Goal: Task Accomplishment & Management: Use online tool/utility

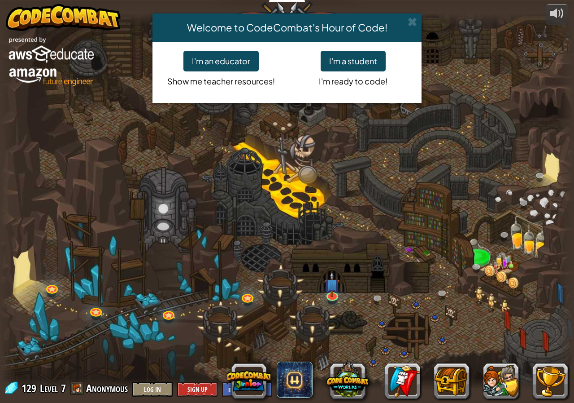
click at [341, 282] on div "Welcome to CodeCombat's Hour of Code! I'm an educator Show me teacher resources…" at bounding box center [287, 201] width 574 height 403
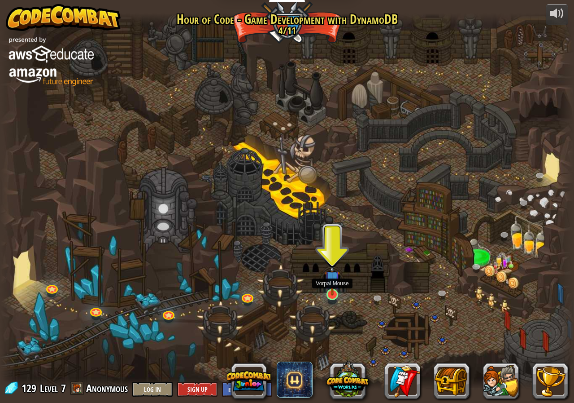
click at [335, 291] on img at bounding box center [332, 278] width 15 height 34
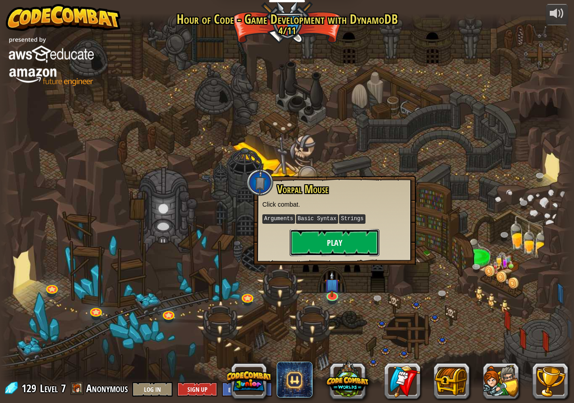
click at [342, 253] on button "Play" at bounding box center [335, 242] width 90 height 27
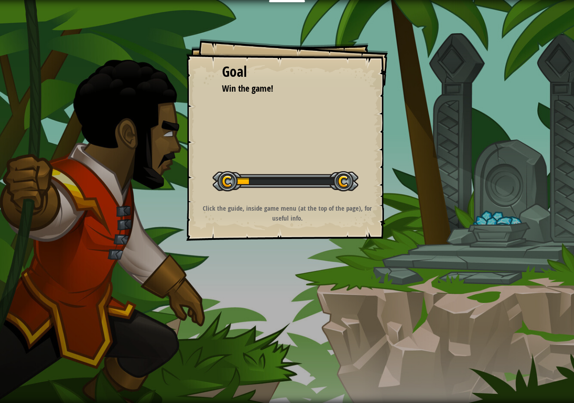
click at [336, 193] on div "Start Level" at bounding box center [286, 180] width 146 height 36
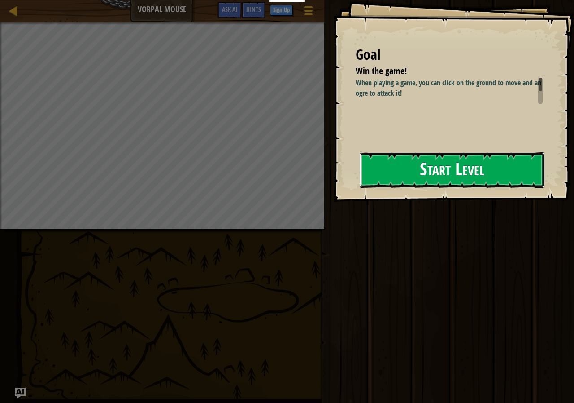
click at [436, 174] on button "Start Level" at bounding box center [452, 169] width 185 height 35
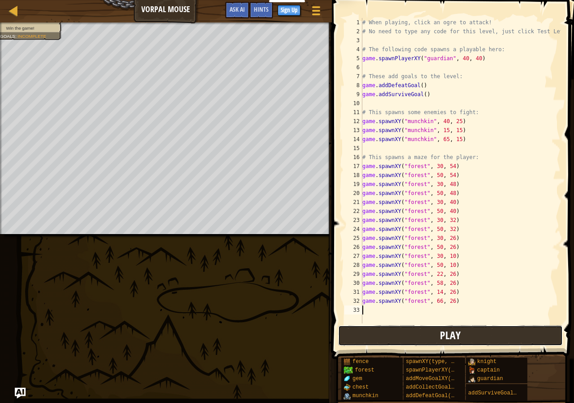
click at [444, 341] on span "Play" at bounding box center [450, 335] width 21 height 14
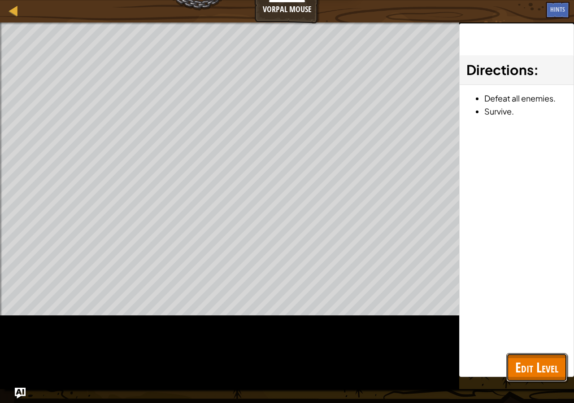
click at [546, 367] on span "Edit Level" at bounding box center [537, 367] width 43 height 18
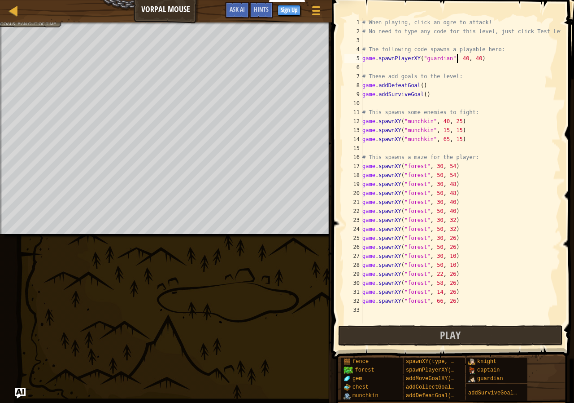
click at [459, 61] on div "# When playing, click an ogre to attack! # No need to type any code for this le…" at bounding box center [461, 179] width 200 height 323
click at [461, 57] on div "# When playing, click an ogre to attack! # No need to type any code for this le…" at bounding box center [461, 179] width 200 height 323
click at [438, 123] on div "# When playing, click an ogre to attack! # No need to type any code for this le…" at bounding box center [461, 179] width 200 height 323
click at [439, 122] on div "# When playing, click an ogre to attack! # No need to type any code for this le…" at bounding box center [461, 170] width 200 height 305
click at [443, 122] on div "# When playing, click an ogre to attack! # No need to type any code for this le…" at bounding box center [461, 179] width 200 height 323
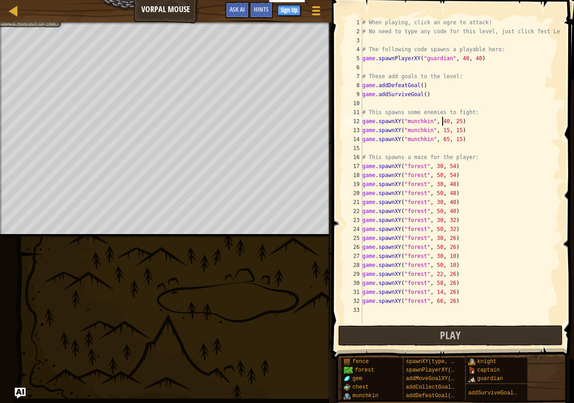
drag, startPoint x: 416, startPoint y: 300, endPoint x: 425, endPoint y: 303, distance: 8.5
click at [417, 300] on div "# When playing, click an ogre to attack! # No need to type any code for this le…" at bounding box center [461, 179] width 200 height 323
click at [396, 170] on div "# When playing, click an ogre to attack! # No need to type any code for this le…" at bounding box center [461, 179] width 200 height 323
click at [394, 153] on div "# When playing, click an ogre to attack! # No need to type any code for this le…" at bounding box center [461, 179] width 200 height 323
click at [394, 141] on div "# When playing, click an ogre to attack! # No need to type any code for this le…" at bounding box center [461, 179] width 200 height 323
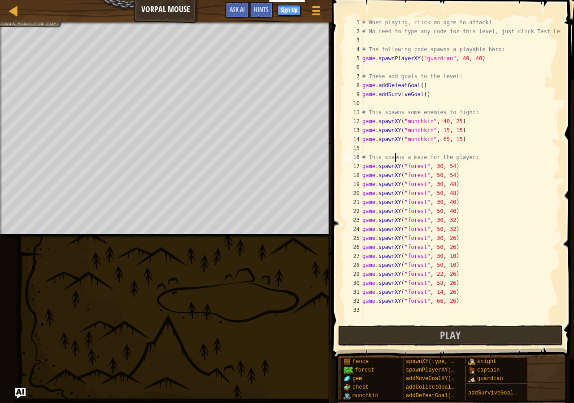
type textarea "game.spawnXY("munchkin", 65, 15)"
click at [392, 145] on div "# When playing, click an ogre to attack! # No need to type any code for this le…" at bounding box center [461, 179] width 200 height 323
type textarea "g"
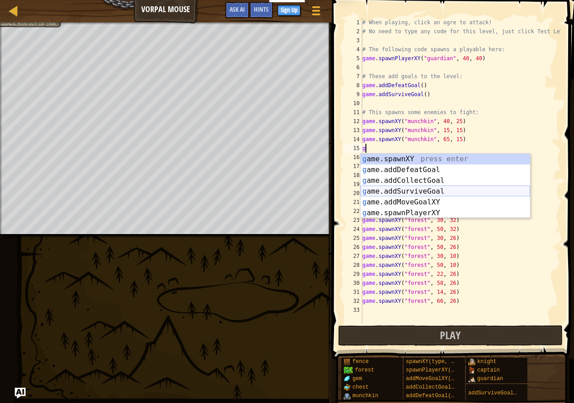
click at [439, 189] on div "g ame.spawnXY press enter g ame.addDefeatGoal press enter g ame.addCollectGoal …" at bounding box center [446, 196] width 170 height 86
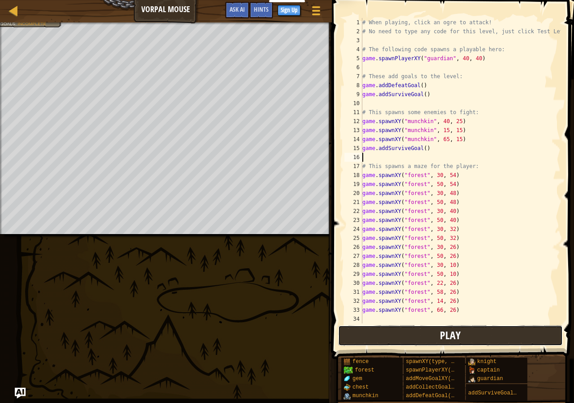
click at [478, 338] on button "Play" at bounding box center [450, 335] width 225 height 21
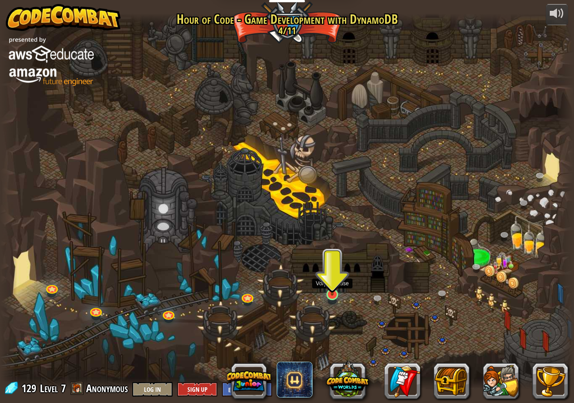
click at [332, 282] on img at bounding box center [332, 278] width 15 height 34
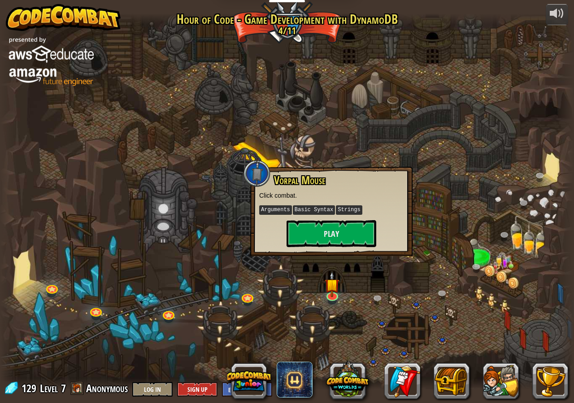
click at [438, 307] on div at bounding box center [287, 201] width 574 height 376
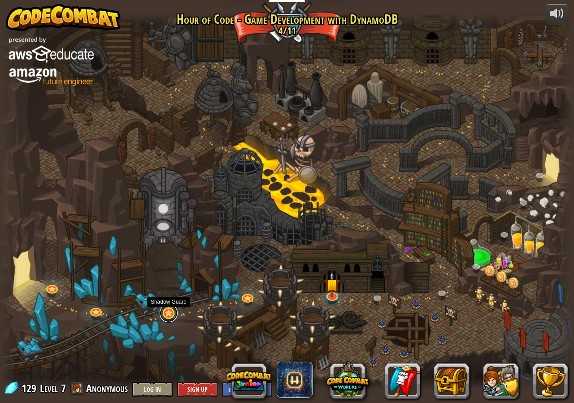
click at [164, 310] on link at bounding box center [169, 313] width 18 height 18
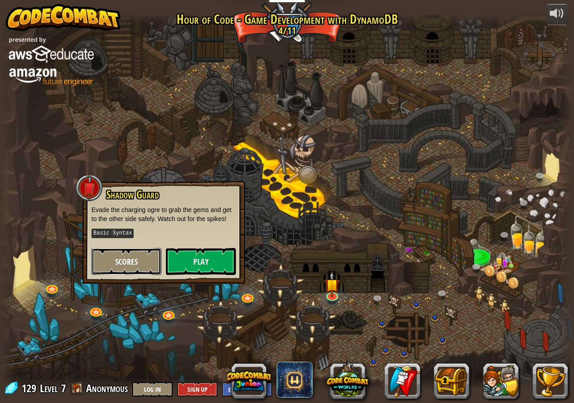
click at [120, 261] on span "Scores" at bounding box center [126, 261] width 22 height 11
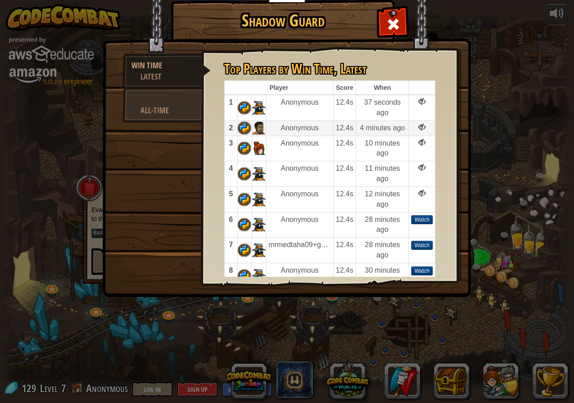
click at [329, 133] on td "Anonymous" at bounding box center [299, 127] width 67 height 15
click at [171, 93] on link "All-Time" at bounding box center [163, 104] width 80 height 35
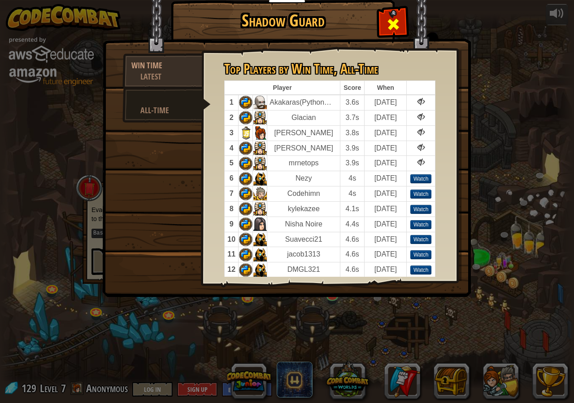
click at [391, 26] on span at bounding box center [393, 24] width 14 height 14
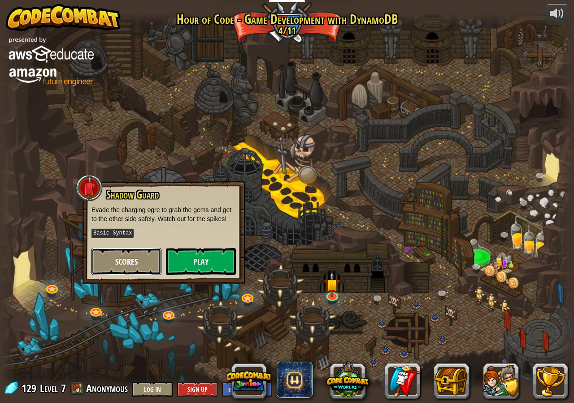
click at [149, 262] on button "Scores" at bounding box center [127, 261] width 70 height 27
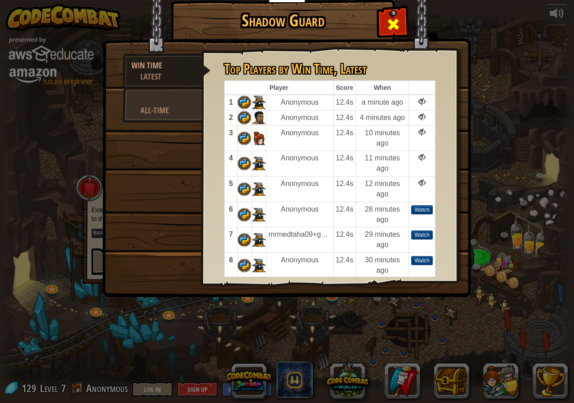
click at [406, 23] on div at bounding box center [393, 22] width 28 height 28
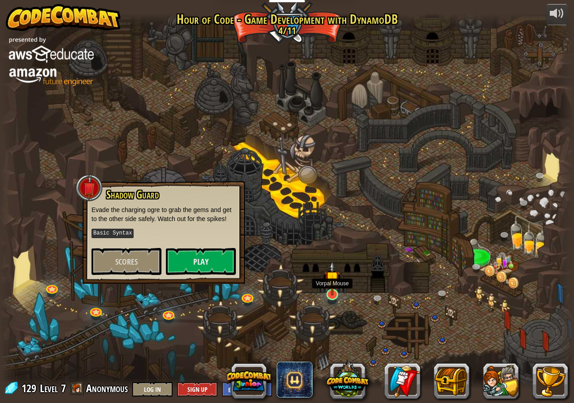
click at [333, 286] on img at bounding box center [332, 278] width 15 height 34
